Goal: Transaction & Acquisition: Purchase product/service

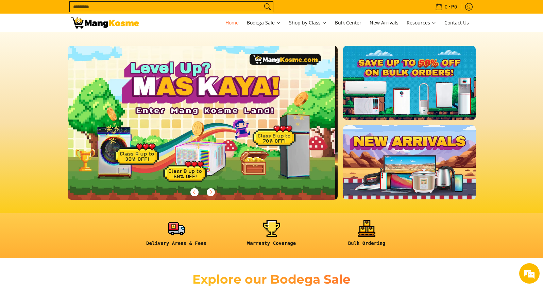
scroll to position [0, 270]
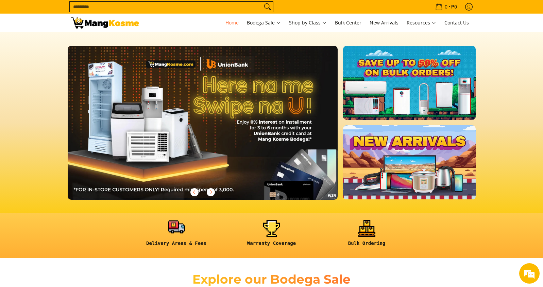
click at [179, 226] on link at bounding box center [176, 236] width 88 height 32
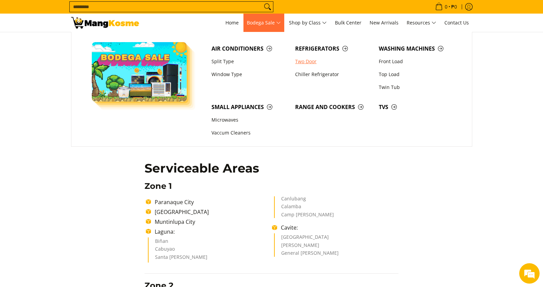
click at [319, 61] on link "Two Door" at bounding box center [333, 61] width 84 height 13
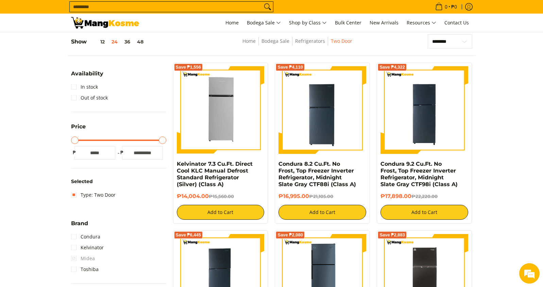
scroll to position [81, 0]
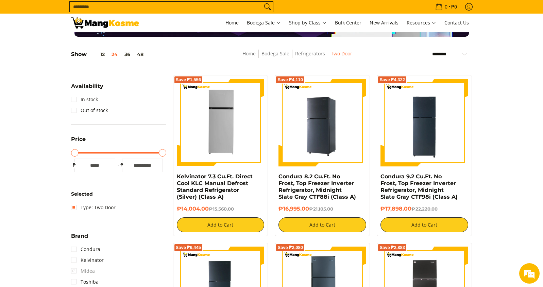
click at [317, 130] on img at bounding box center [322, 123] width 88 height 88
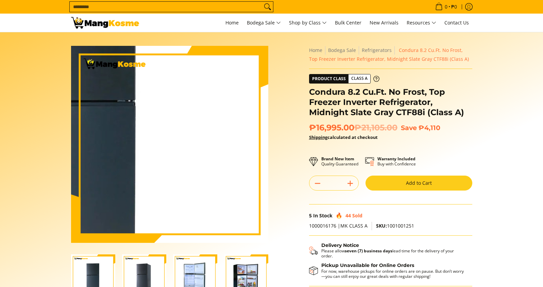
click at [213, 159] on img at bounding box center [169, 144] width 197 height 197
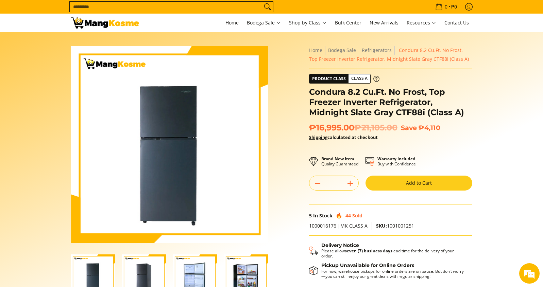
click at [154, 277] on img "Condura 8.2 Cu.Ft. No Frost, Top Freezer Inverter Refrigerator, Midnight Slate …" at bounding box center [144, 276] width 44 height 44
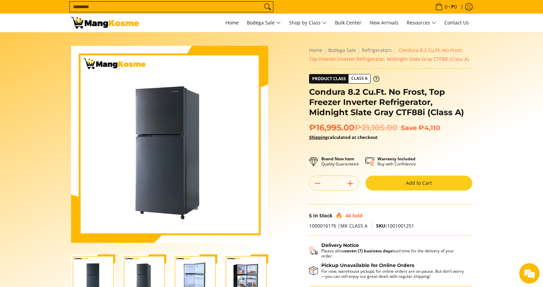
click at [191, 277] on img "Condura 8.2 Cu.Ft. No Frost, Top Freezer Inverter Refrigerator, Midnight Slate …" at bounding box center [195, 276] width 44 height 44
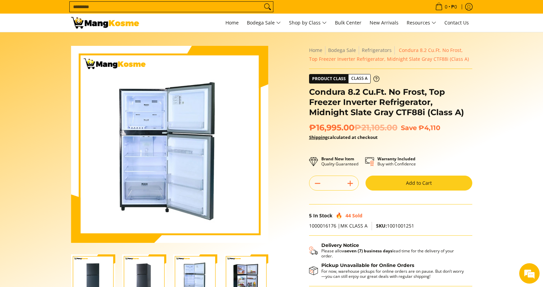
click at [253, 279] on img "Condura 8.2 Cu.Ft. No Frost, Top Freezer Inverter Refrigerator, Midnight Slate …" at bounding box center [246, 276] width 44 height 44
